Goal: Navigation & Orientation: Find specific page/section

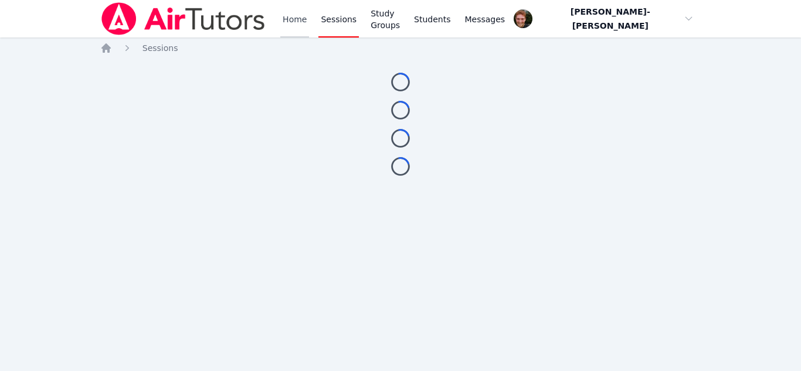
click at [286, 25] on link "Home" at bounding box center [294, 19] width 29 height 38
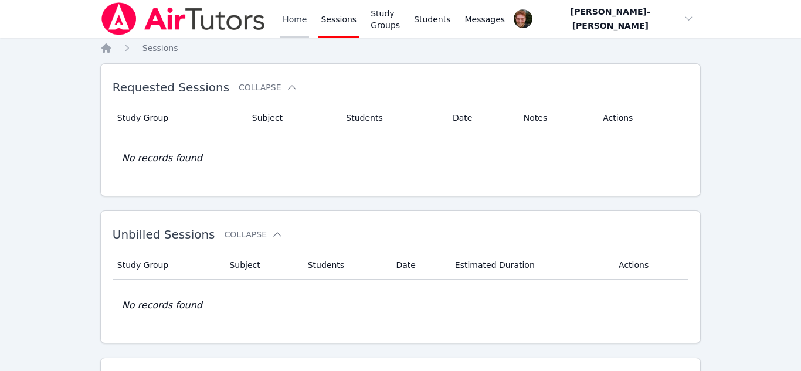
click at [295, 29] on link "Home" at bounding box center [294, 19] width 29 height 38
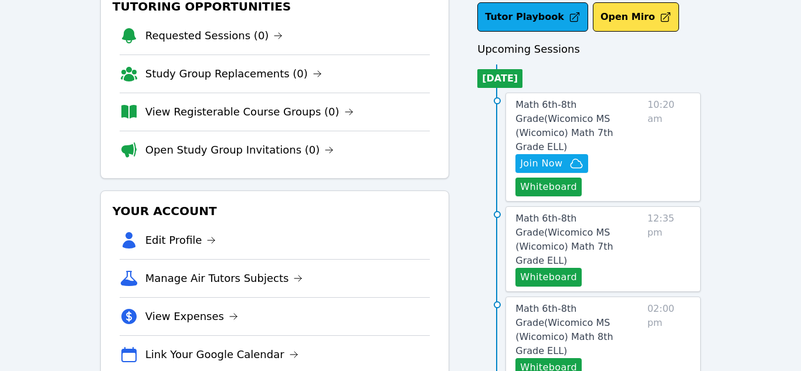
scroll to position [77, 0]
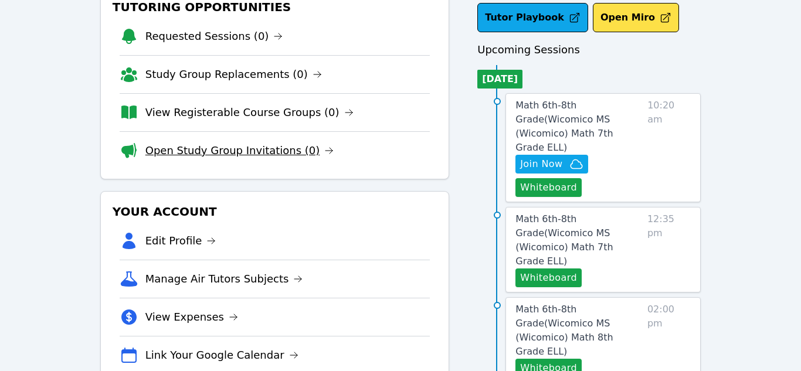
click at [186, 153] on link "Open Study Group Invitations (0)" at bounding box center [239, 151] width 189 height 16
